Goal: Information Seeking & Learning: Learn about a topic

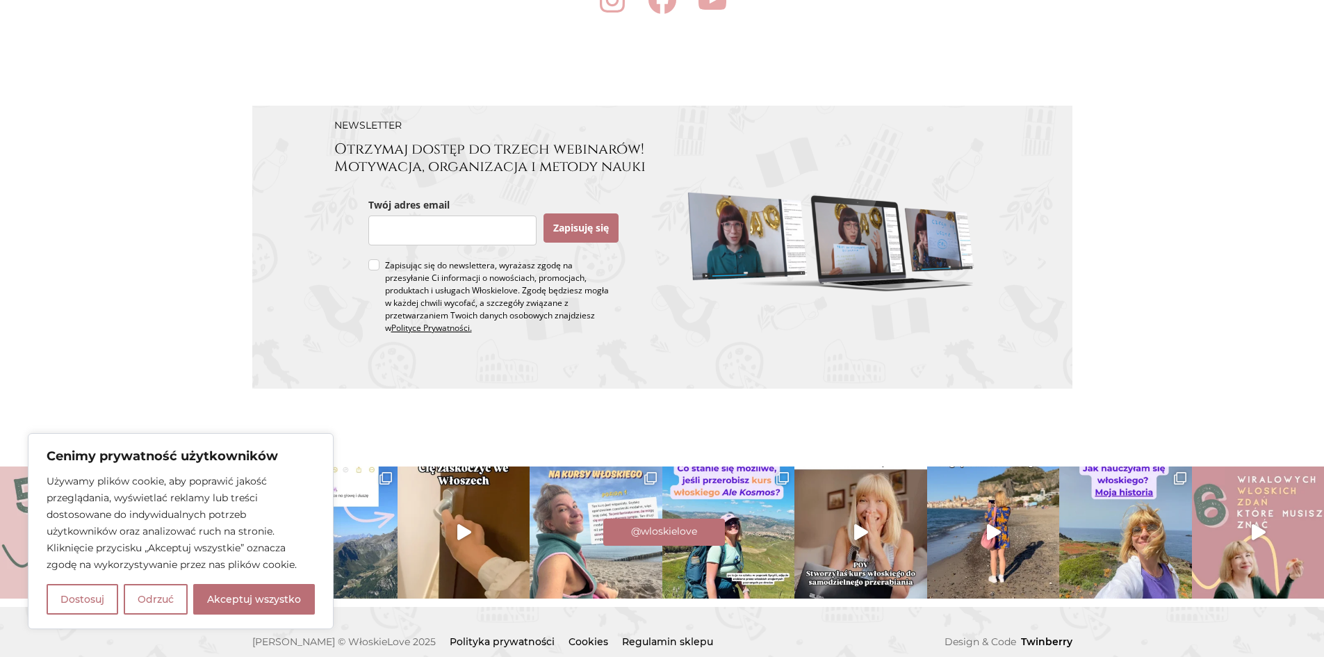
click at [259, 600] on button "Akceptuj wszystko" at bounding box center [254, 599] width 122 height 31
checkbox input "true"
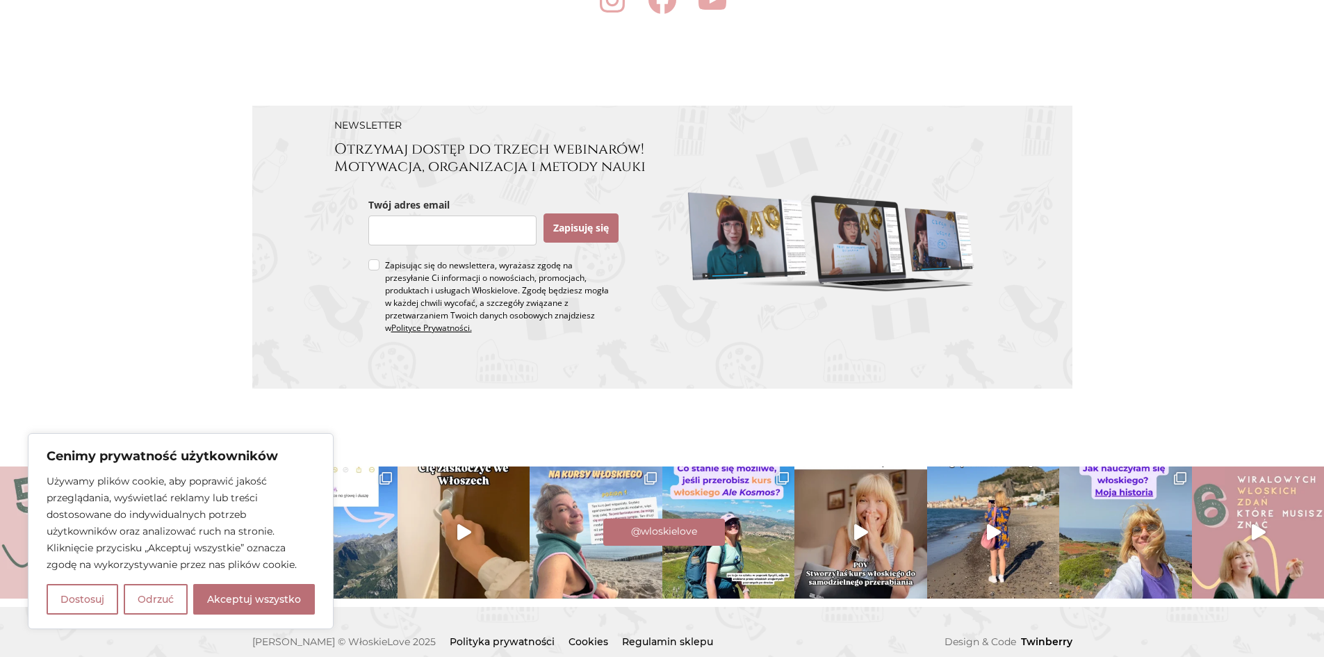
checkbox input "true"
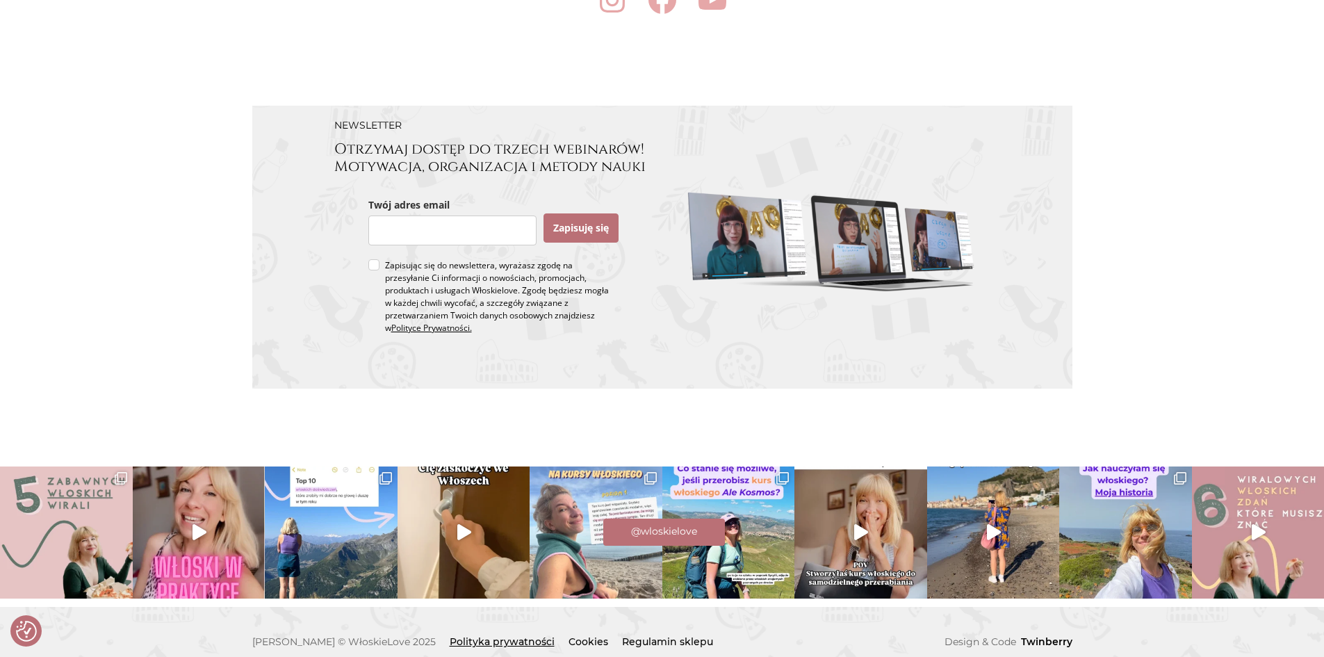
click at [453, 635] on link "Polityka prywatności" at bounding box center [502, 641] width 105 height 13
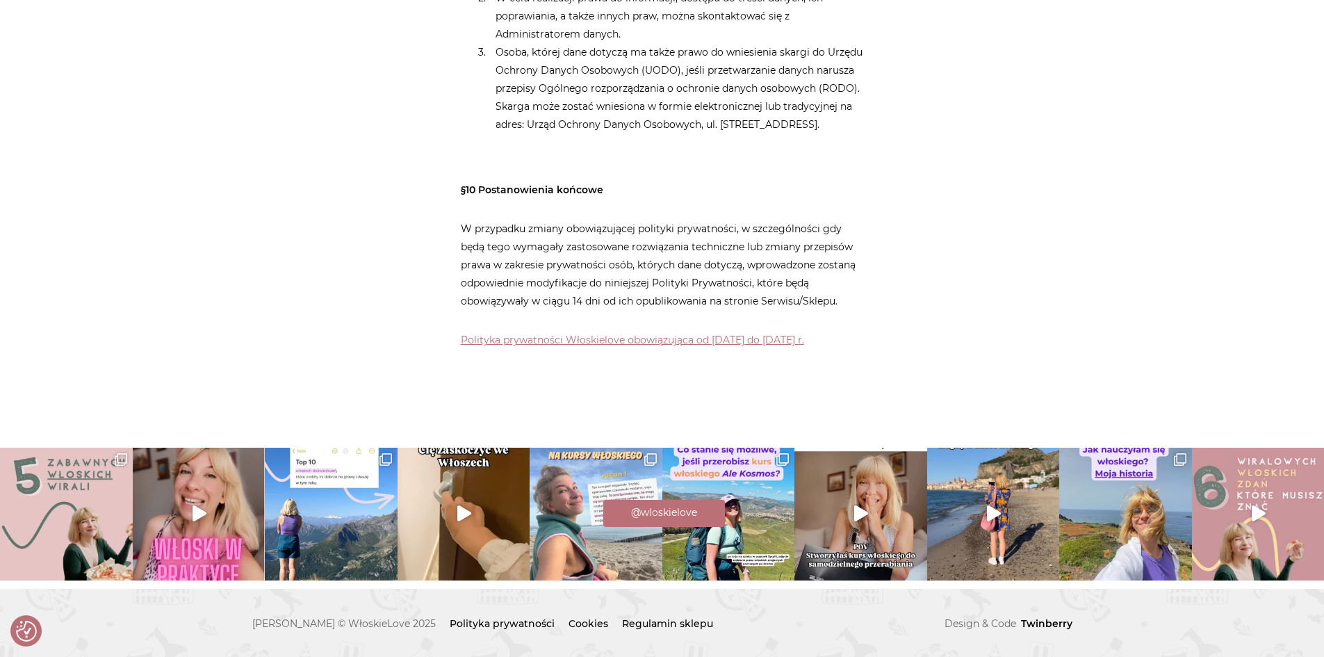
drag, startPoint x: 405, startPoint y: 273, endPoint x: 364, endPoint y: 400, distance: 134.6
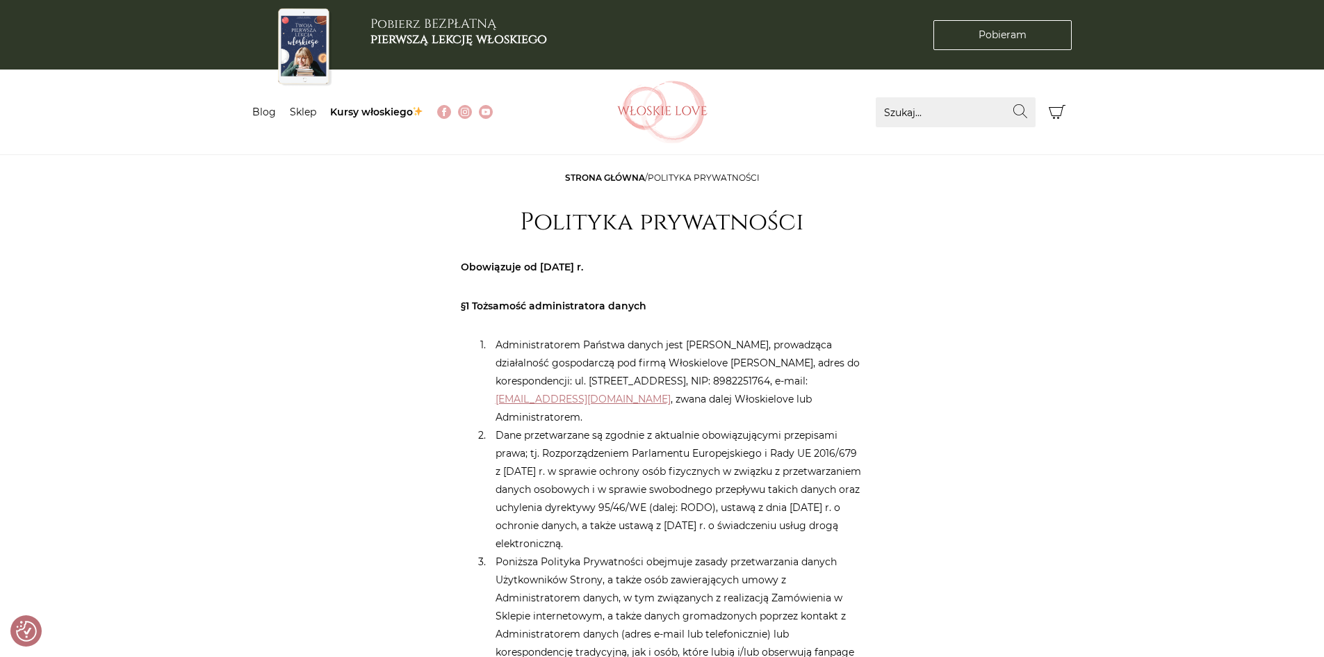
drag, startPoint x: 343, startPoint y: 387, endPoint x: 382, endPoint y: 124, distance: 266.4
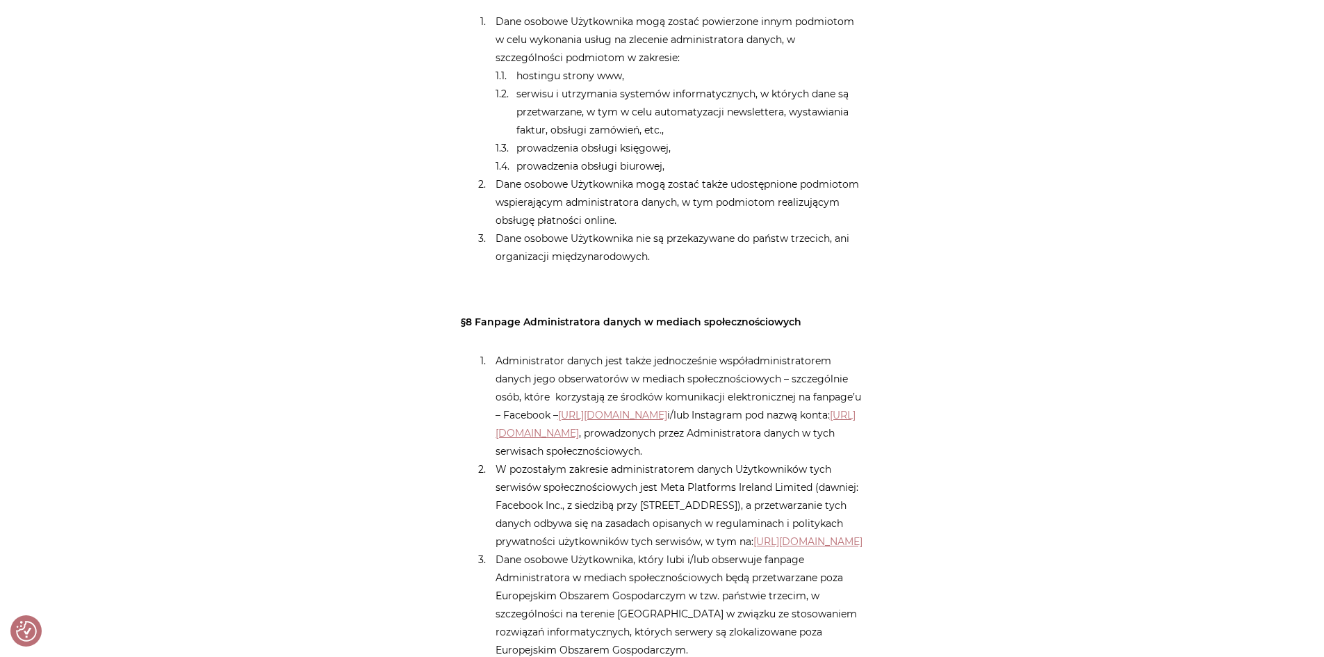
drag, startPoint x: 388, startPoint y: 258, endPoint x: 264, endPoint y: 354, distance: 157.1
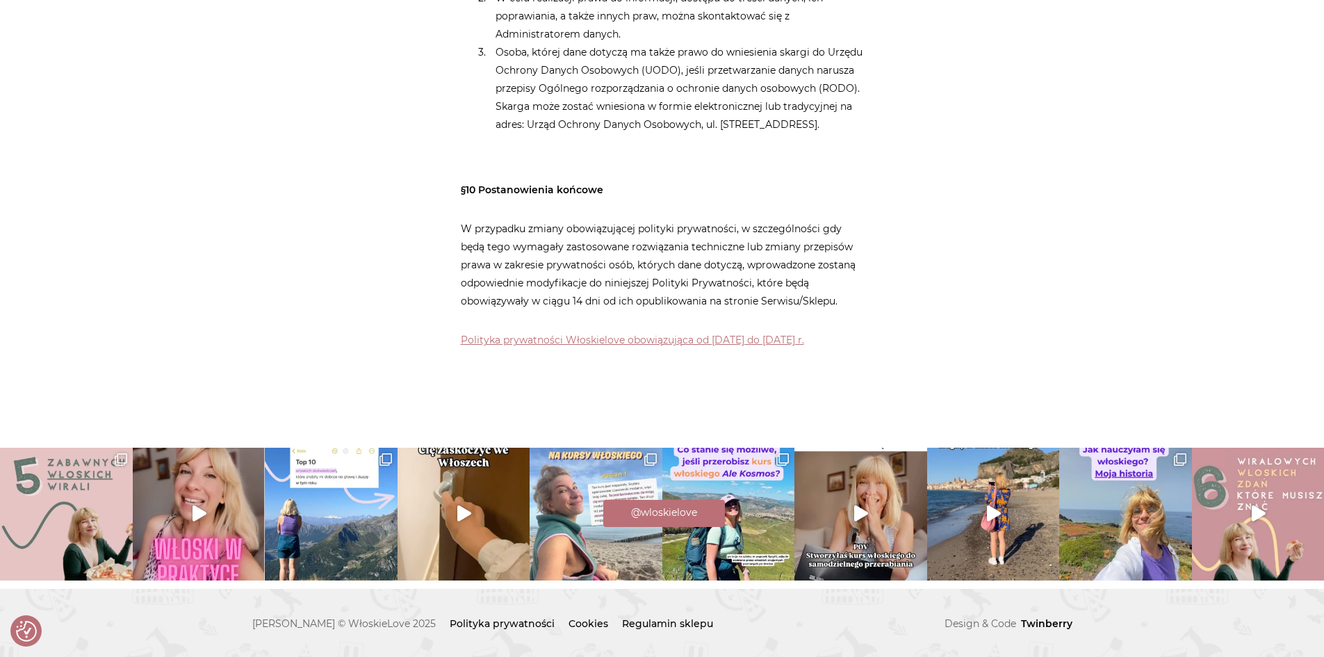
drag, startPoint x: 238, startPoint y: 371, endPoint x: 229, endPoint y: 542, distance: 171.3
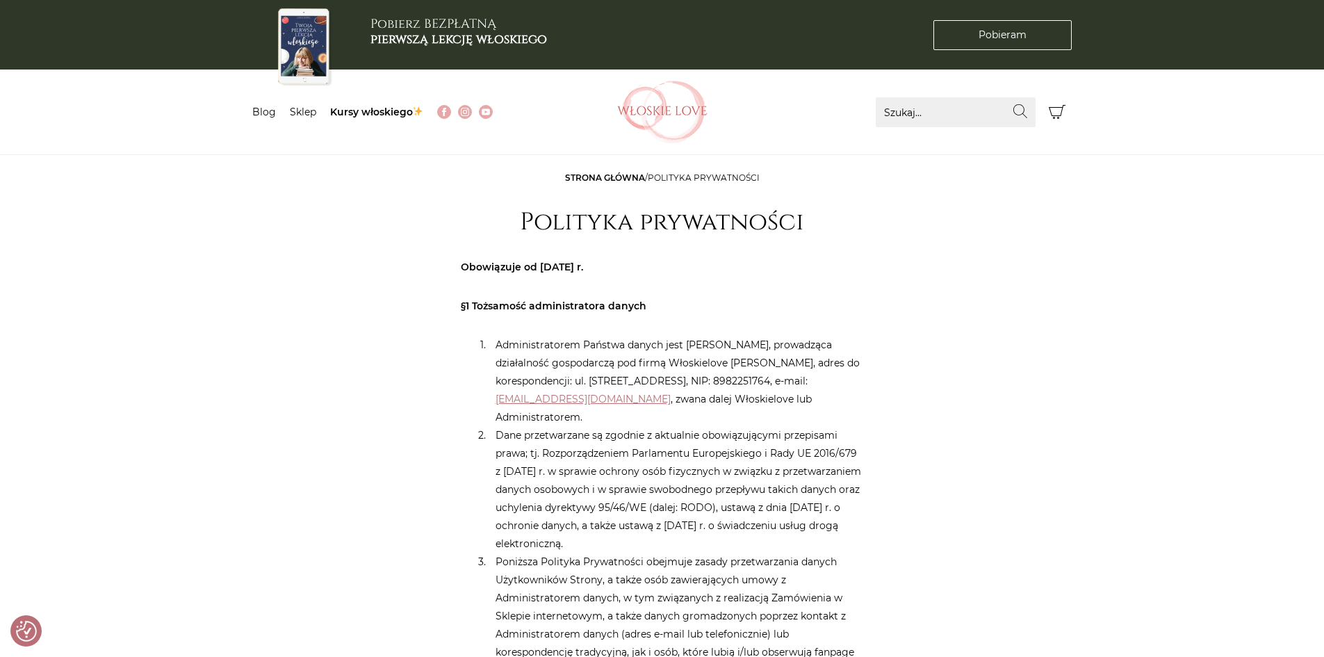
drag, startPoint x: 231, startPoint y: 345, endPoint x: 384, endPoint y: 89, distance: 298.5
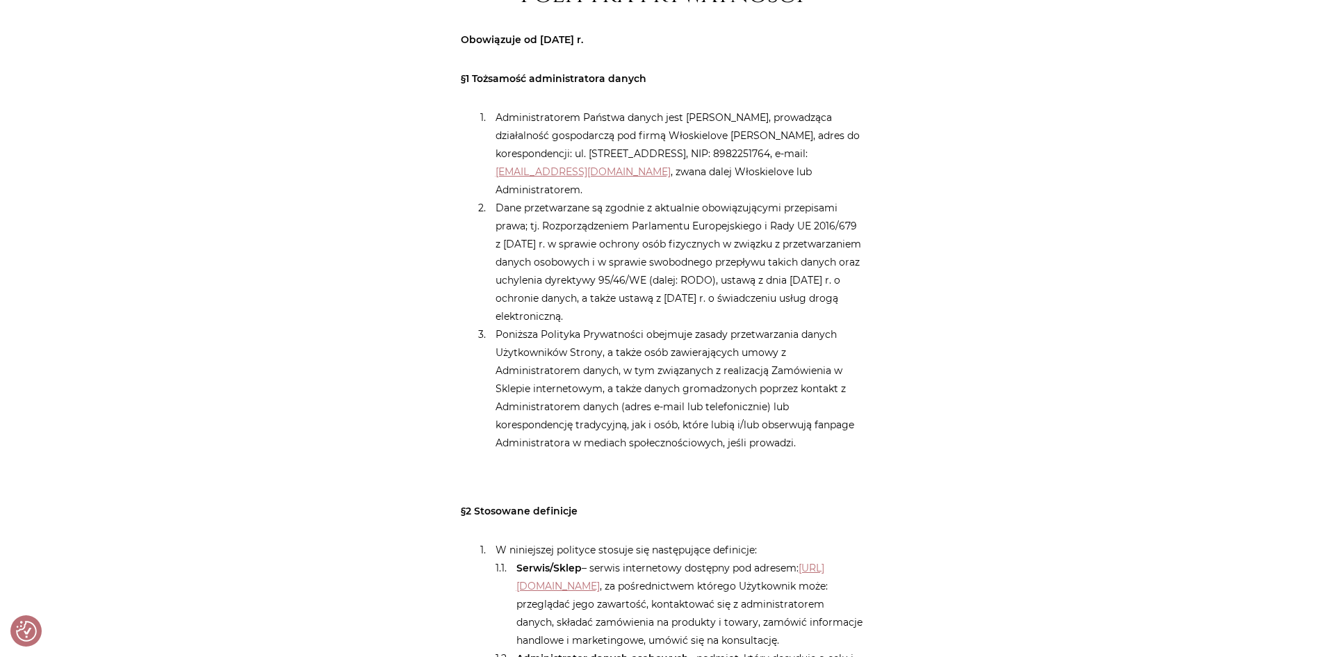
scroll to position [216, 0]
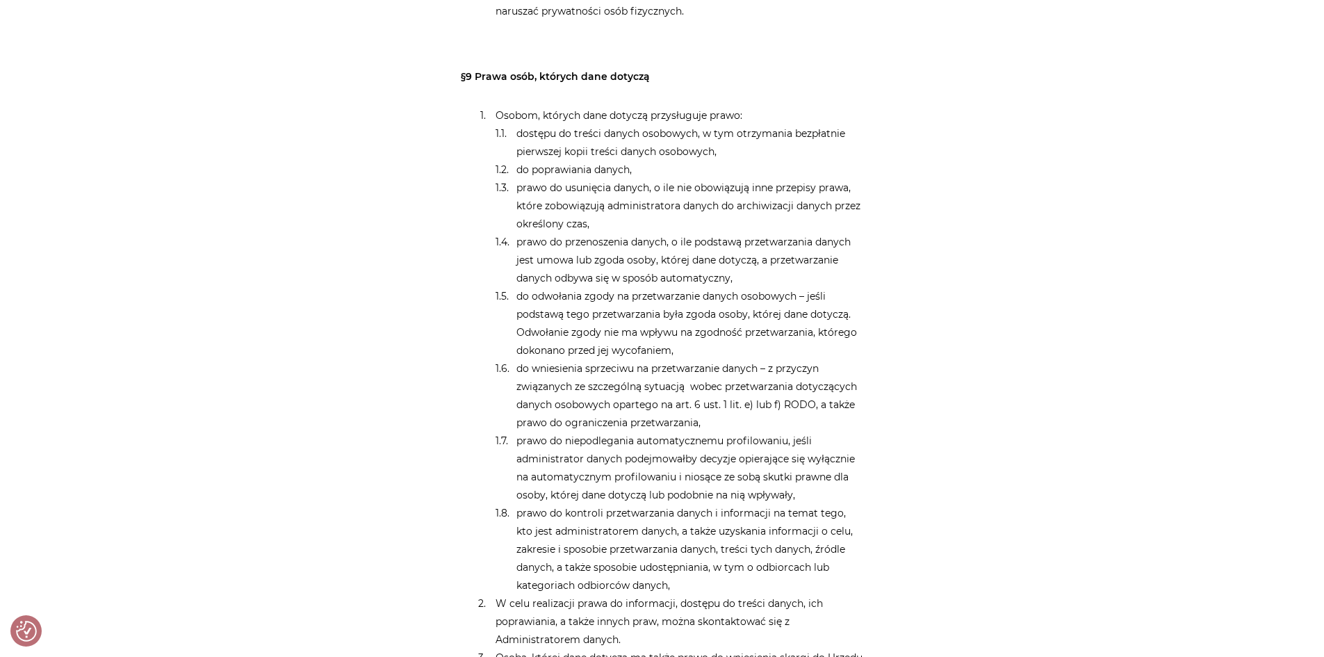
drag, startPoint x: 375, startPoint y: 311, endPoint x: 380, endPoint y: 42, distance: 268.4
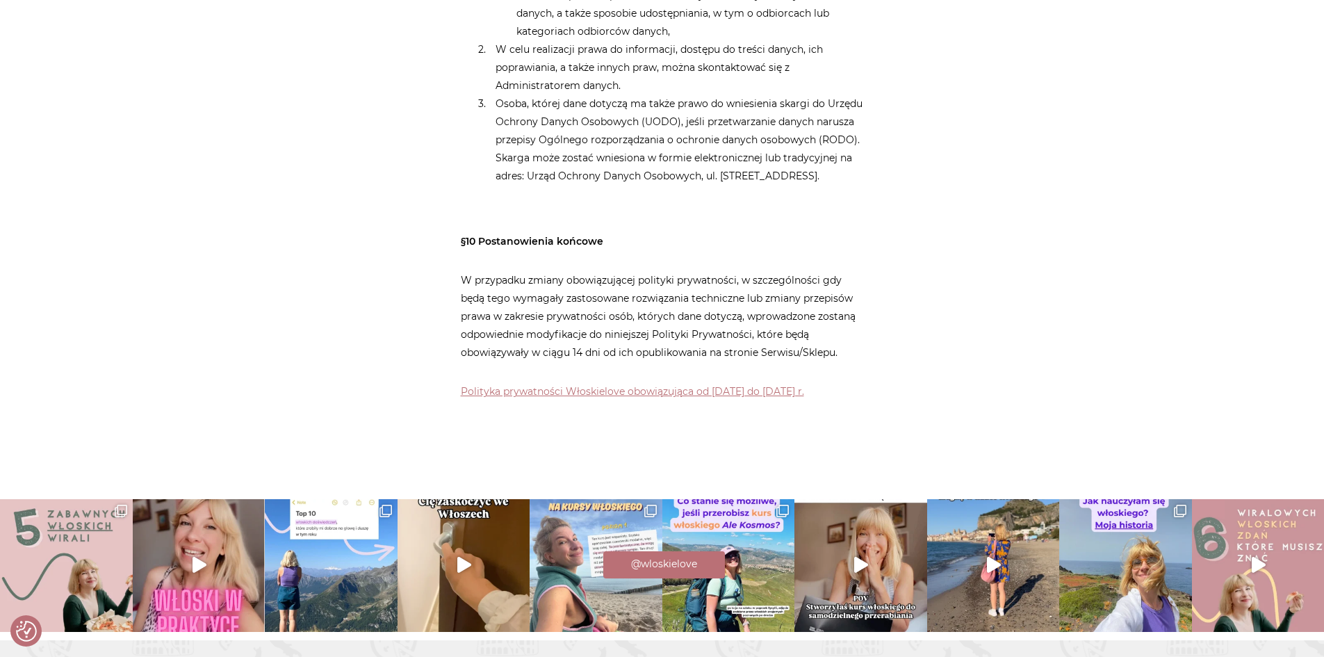
scroll to position [4510, 0]
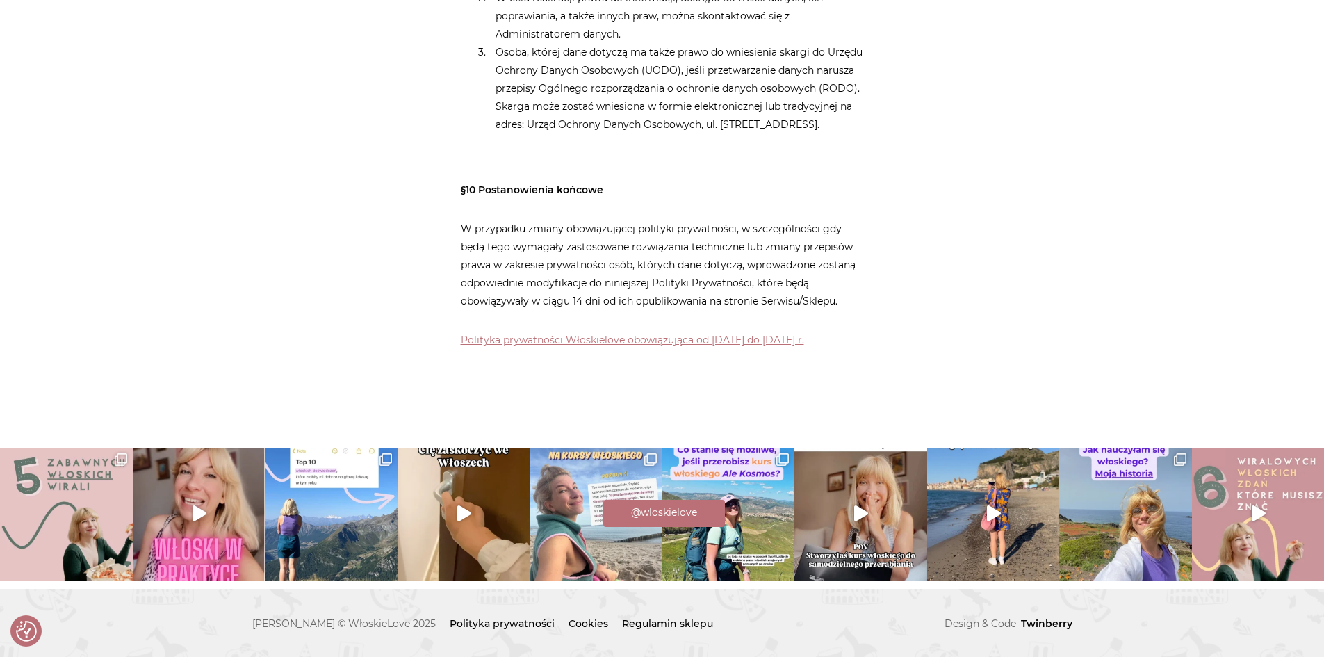
drag, startPoint x: 362, startPoint y: 323, endPoint x: 360, endPoint y: 330, distance: 7.1
